Goal: Navigation & Orientation: Find specific page/section

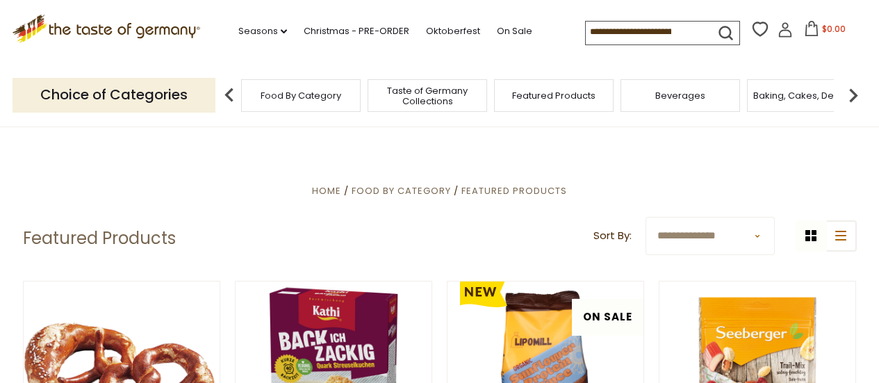
click at [152, 32] on icon ".st0{fill:#EDD300;} .st1{fill:#D33E21;}" at bounding box center [107, 29] width 188 height 28
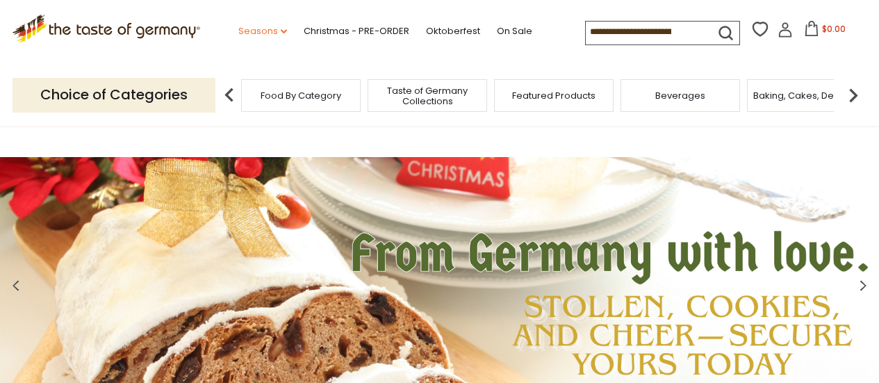
click at [250, 31] on link "Seasons dropdown_arrow" at bounding box center [262, 31] width 49 height 15
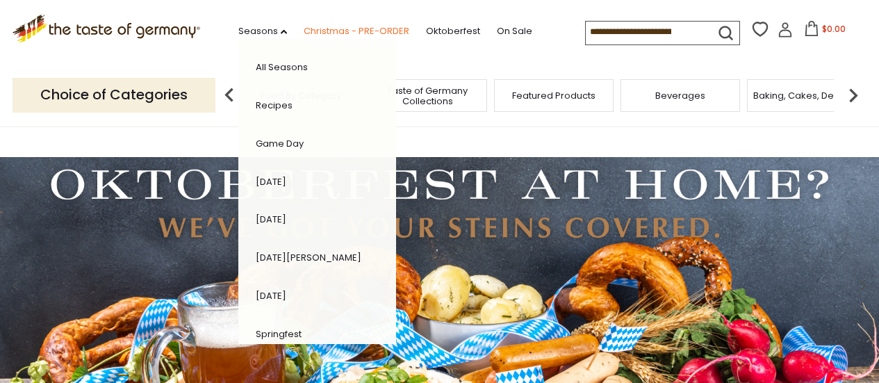
click at [349, 28] on link "Christmas - PRE-ORDER" at bounding box center [357, 31] width 106 height 15
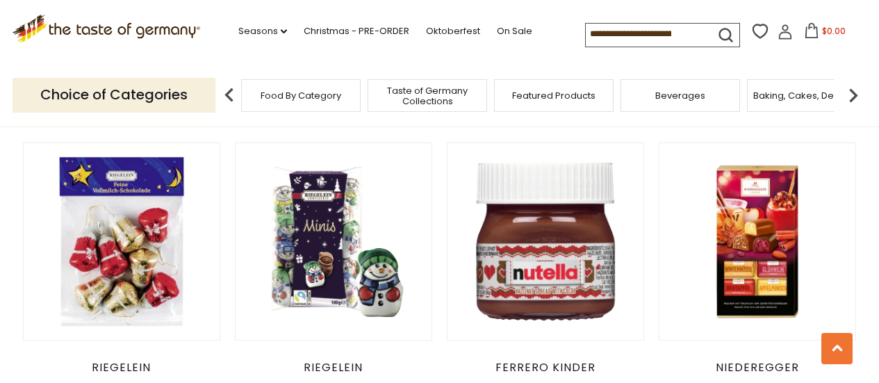
scroll to position [2502, 0]
